Goal: Task Accomplishment & Management: Complete application form

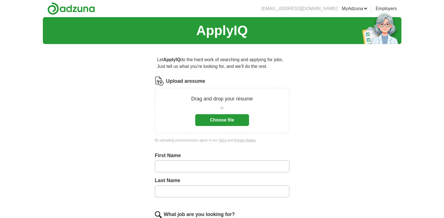
click at [220, 119] on button "Choose file" at bounding box center [222, 120] width 54 height 12
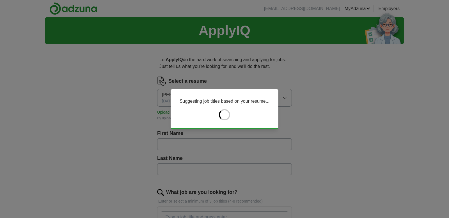
type input "****"
type input "**********"
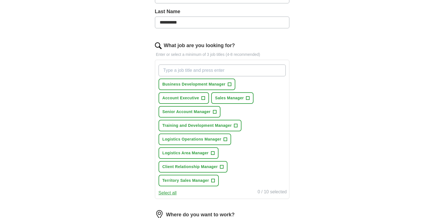
scroll to position [168, 0]
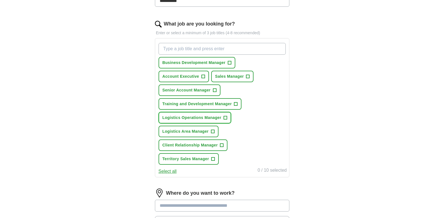
click at [228, 115] on button "Logistics Operations Manager +" at bounding box center [195, 117] width 73 height 11
click at [215, 130] on button "Logistics Area Manager +" at bounding box center [189, 131] width 60 height 11
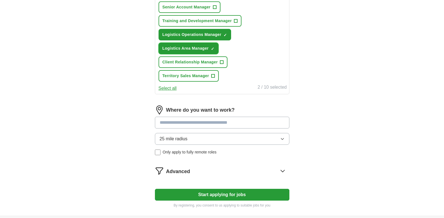
scroll to position [252, 0]
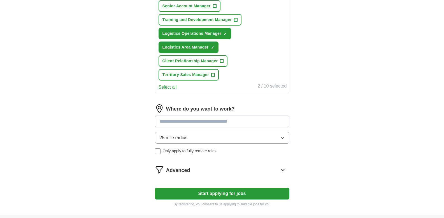
click at [256, 122] on input at bounding box center [222, 122] width 135 height 12
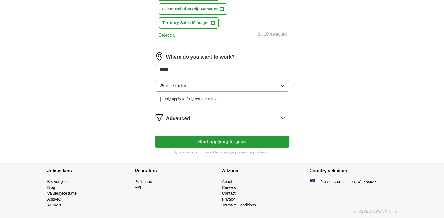
scroll to position [306, 0]
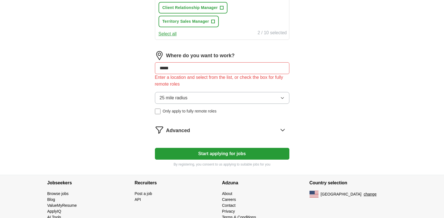
drag, startPoint x: 211, startPoint y: 67, endPoint x: 119, endPoint y: 65, distance: 92.5
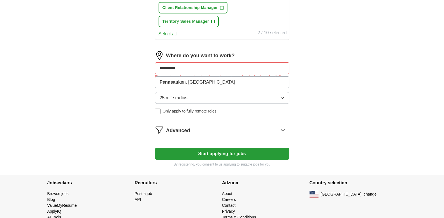
type input "**********"
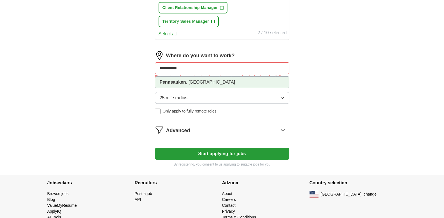
click at [186, 83] on strong "Pennsauken" at bounding box center [173, 82] width 26 height 5
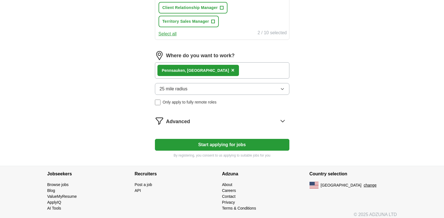
click at [280, 89] on icon "button" at bounding box center [282, 89] width 4 height 4
click at [229, 144] on button "Start applying for jobs" at bounding box center [222, 145] width 135 height 12
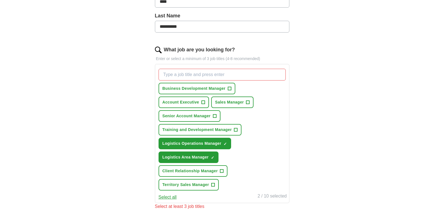
scroll to position [137, 0]
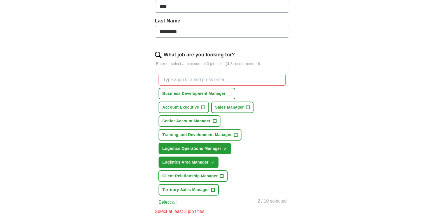
click at [223, 176] on span "+" at bounding box center [221, 176] width 3 height 4
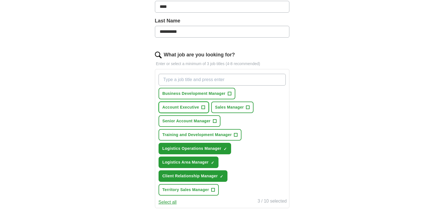
click at [204, 109] on span "+" at bounding box center [203, 107] width 3 height 4
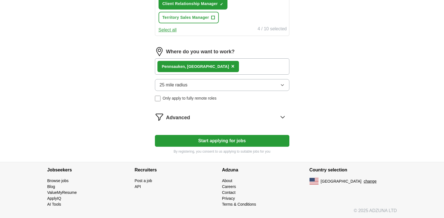
scroll to position [310, 0]
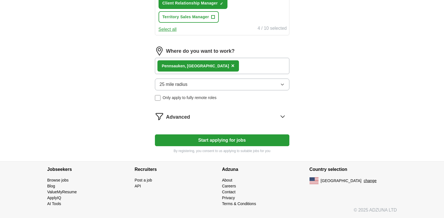
click at [217, 140] on button "Start applying for jobs" at bounding box center [222, 140] width 135 height 12
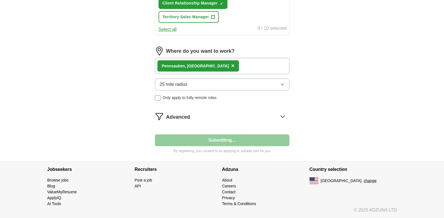
select select "**"
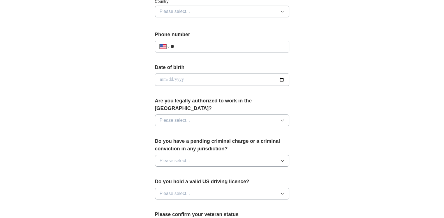
scroll to position [112, 0]
